Goal: Navigation & Orientation: Go to known website

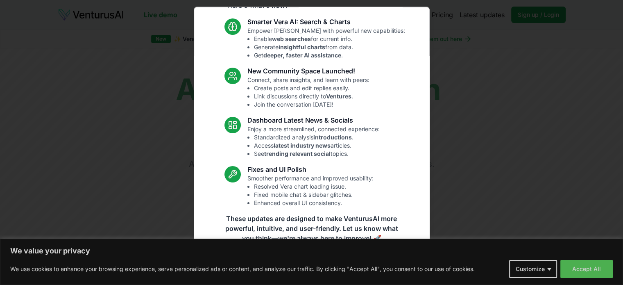
scroll to position [57, 0]
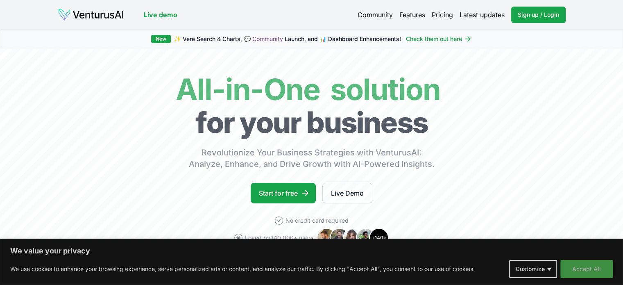
click at [590, 270] on button "Accept All" at bounding box center [587, 269] width 52 height 18
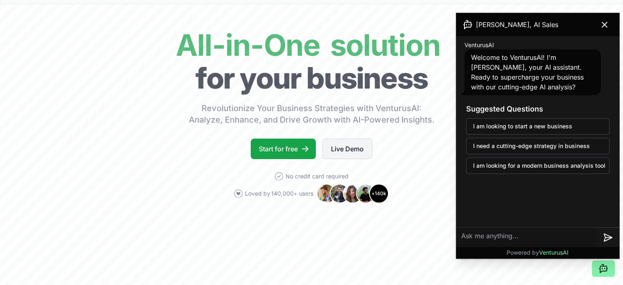
scroll to position [0, 0]
